Goal: Check status: Check status

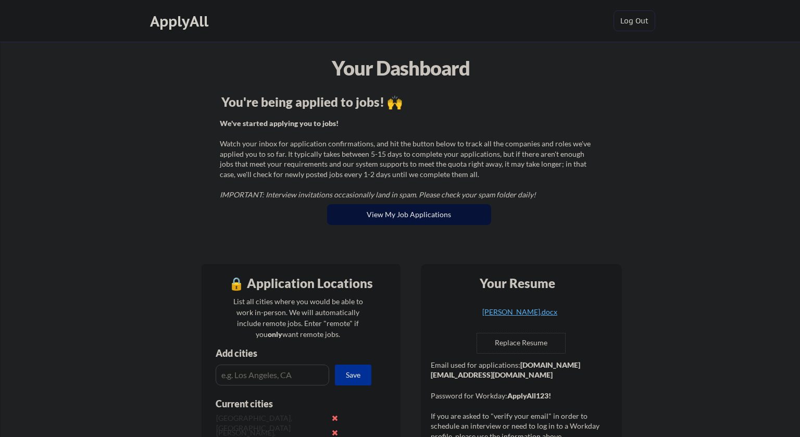
click at [395, 215] on button "View My Job Applications" at bounding box center [409, 214] width 164 height 21
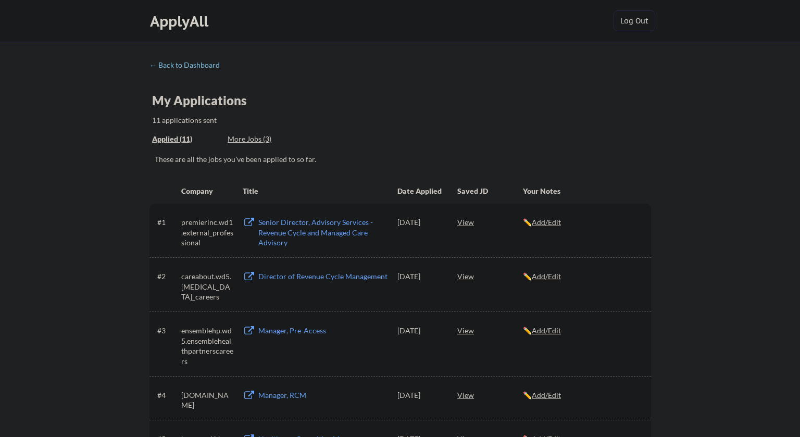
click at [197, 63] on div "← Back to Dashboard" at bounding box center [188, 64] width 78 height 7
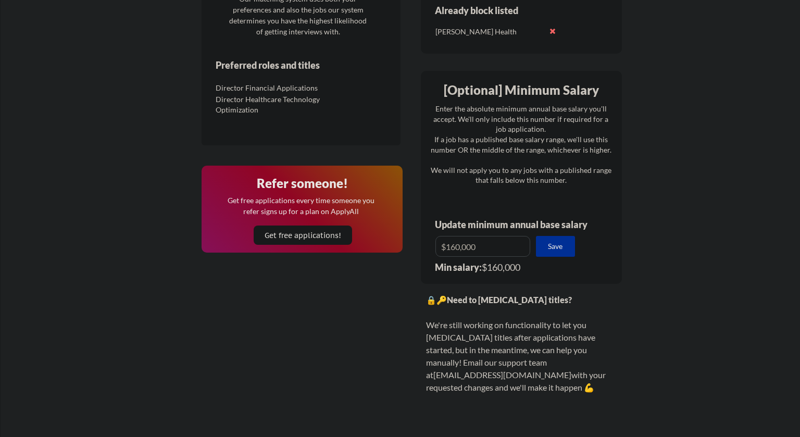
scroll to position [584, 0]
